Goal: Information Seeking & Learning: Learn about a topic

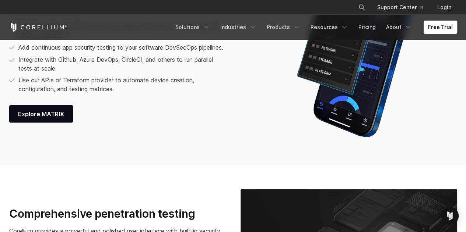
scroll to position [922, 0]
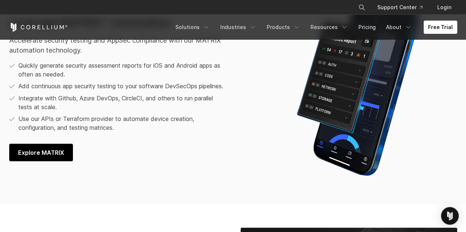
click at [36, 157] on span "Explore MATRIX" at bounding box center [41, 152] width 46 height 9
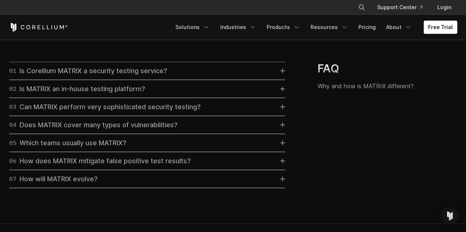
scroll to position [2119, 0]
click at [185, 76] on link "01 Is Corellium MATRIX a security testing service?" at bounding box center [147, 71] width 276 height 10
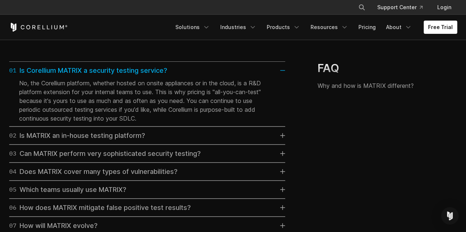
click at [157, 141] on link "02 Is MATRIX an in-house testing platform?" at bounding box center [147, 136] width 276 height 10
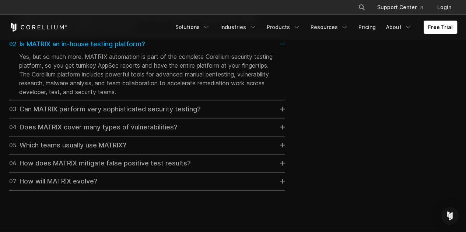
scroll to position [2211, 0]
click at [179, 114] on div "03 Can MATRIX perform very sophisticated security testing?" at bounding box center [105, 109] width 192 height 10
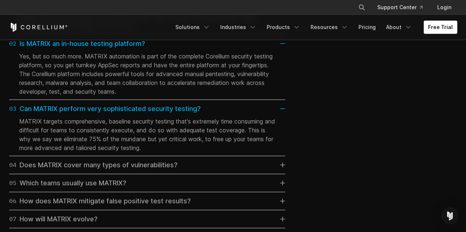
click at [145, 171] on div "04 Does MATRIX cover many types of vulnerabilities?" at bounding box center [93, 165] width 168 height 10
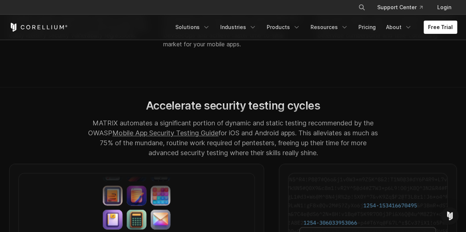
scroll to position [535, 0]
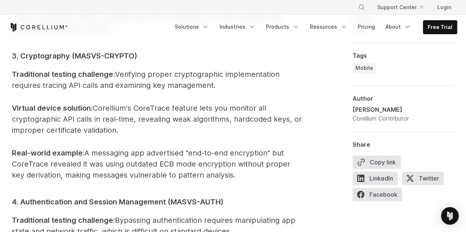
scroll to position [1303, 0]
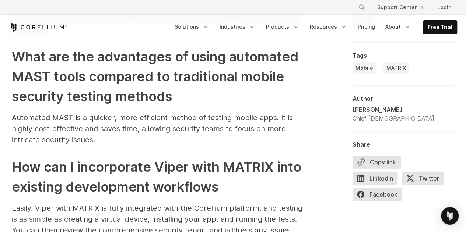
scroll to position [2569, 0]
